Goal: Information Seeking & Learning: Learn about a topic

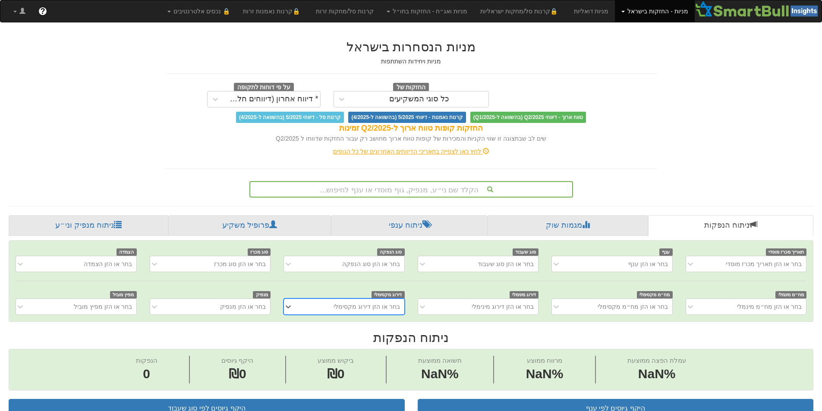
scroll to position [0, 6]
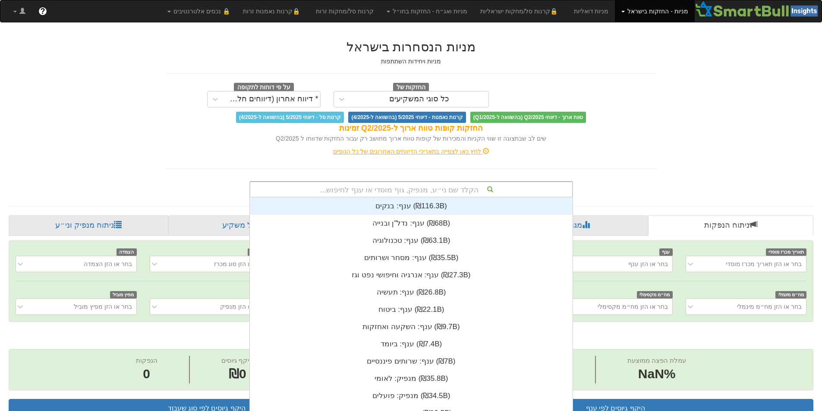
click at [502, 187] on div "הקלד שם ני״ע, מנפיק, גוף מוסדי או ענף לחיפוש..." at bounding box center [411, 189] width 322 height 15
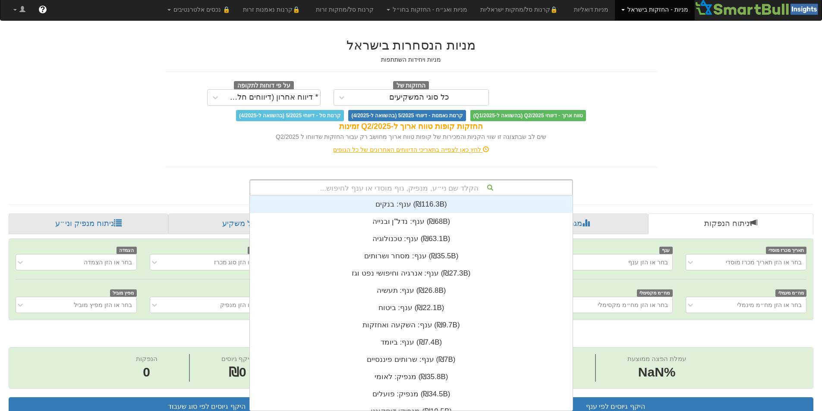
scroll to position [215, 0]
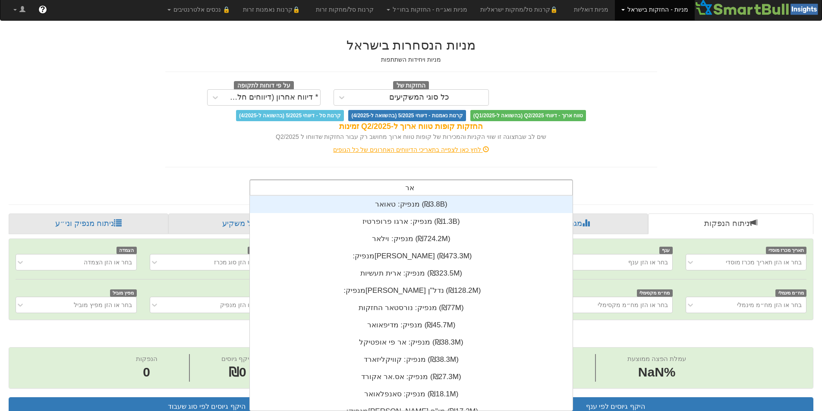
type input "ארית"
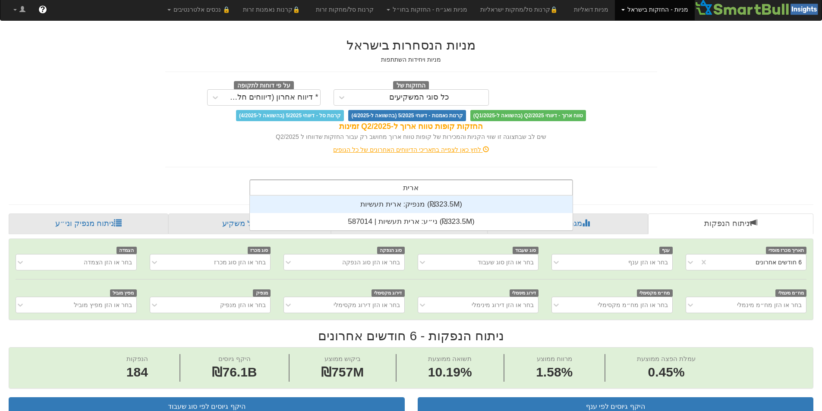
scroll to position [35, 0]
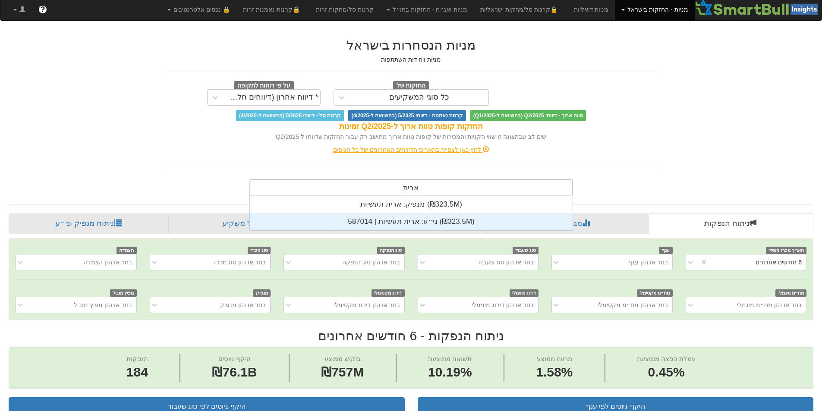
click at [477, 220] on div "ני״ע: ‏ארית תעשיות | 587014 ‎(₪323.5M)‎" at bounding box center [411, 221] width 323 height 17
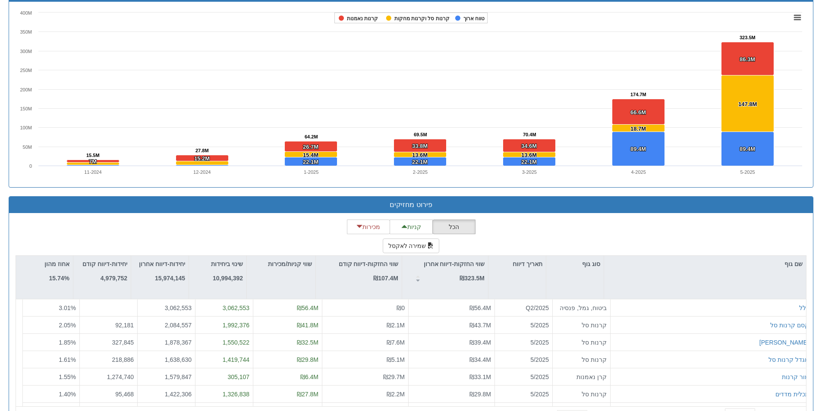
scroll to position [640, 0]
